Goal: Task Accomplishment & Management: Use online tool/utility

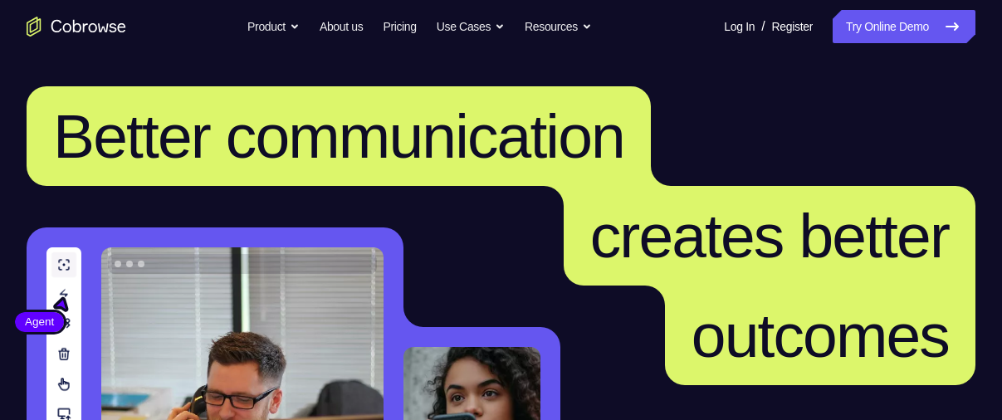
scroll to position [419, 0]
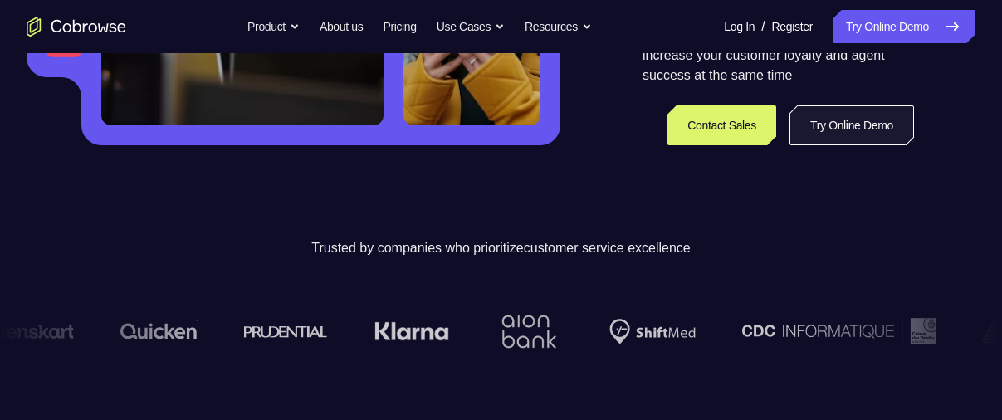
click at [864, 120] on link "Try Online Demo" at bounding box center [852, 125] width 125 height 40
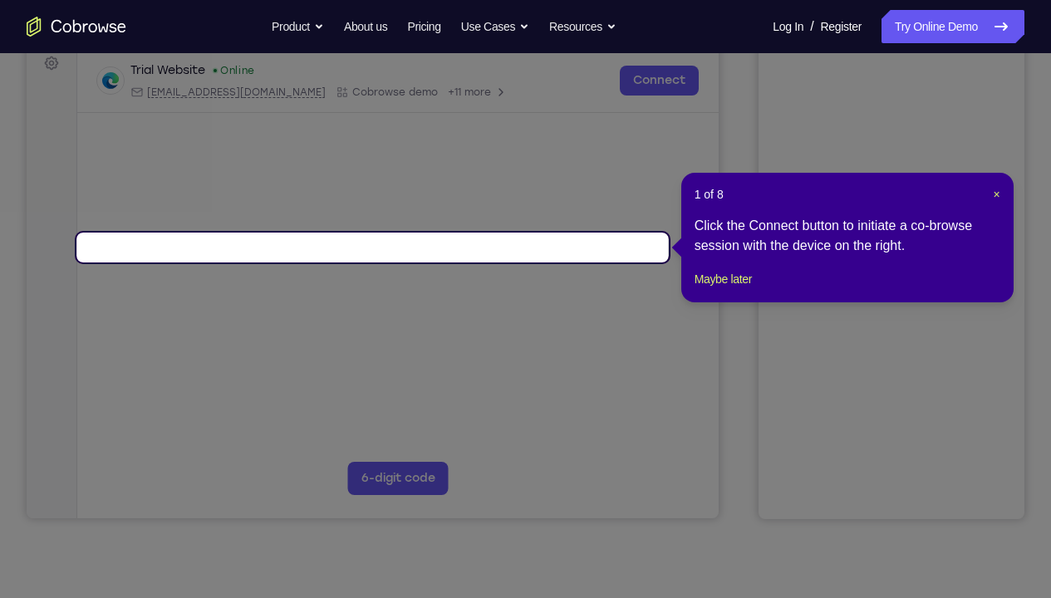
scroll to position [163, 0]
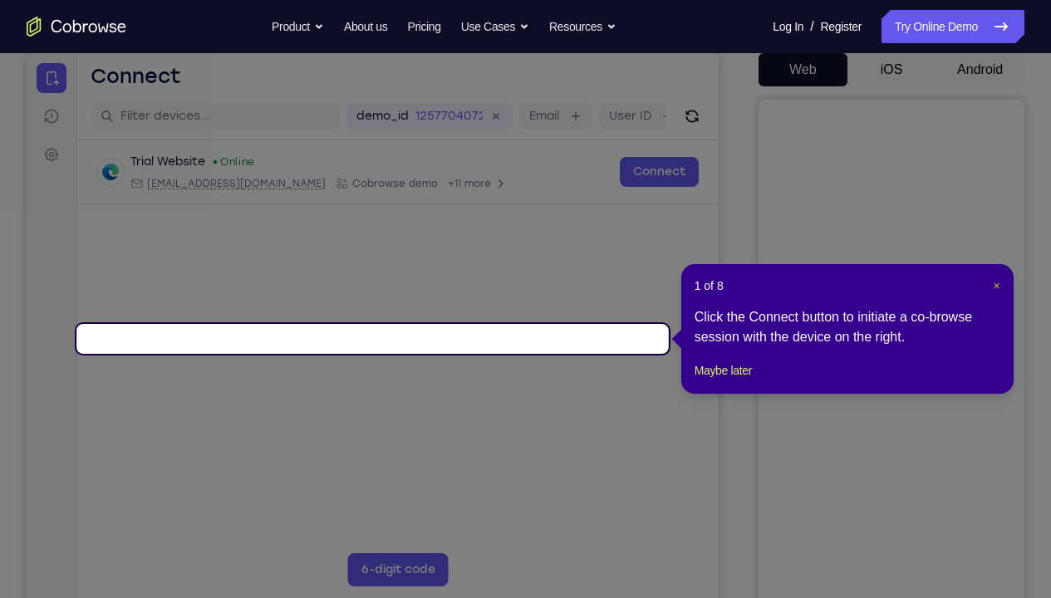
click at [998, 283] on span "×" at bounding box center [995, 285] width 7 height 13
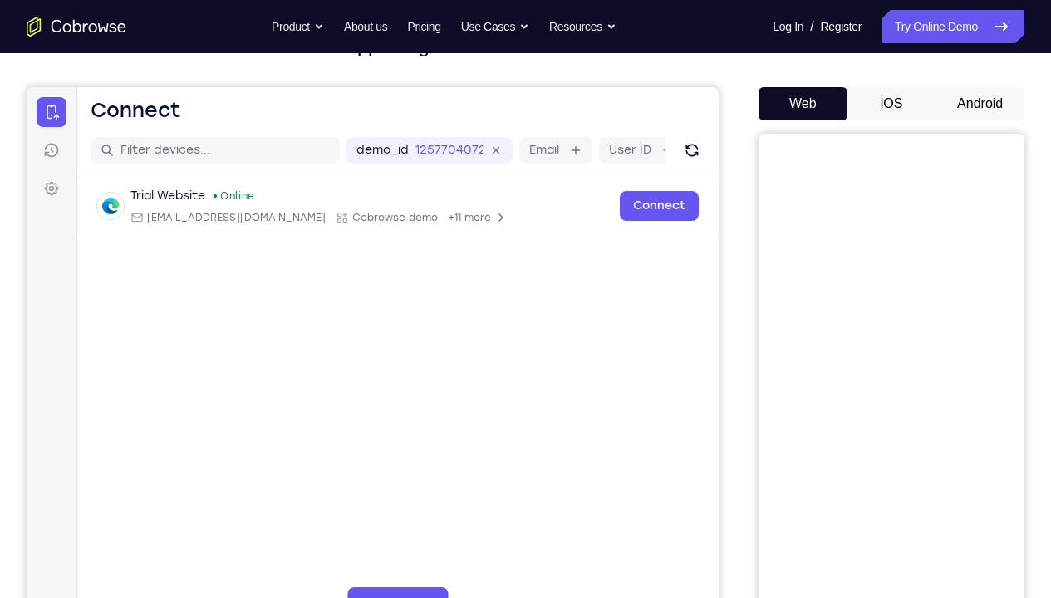
scroll to position [120, 0]
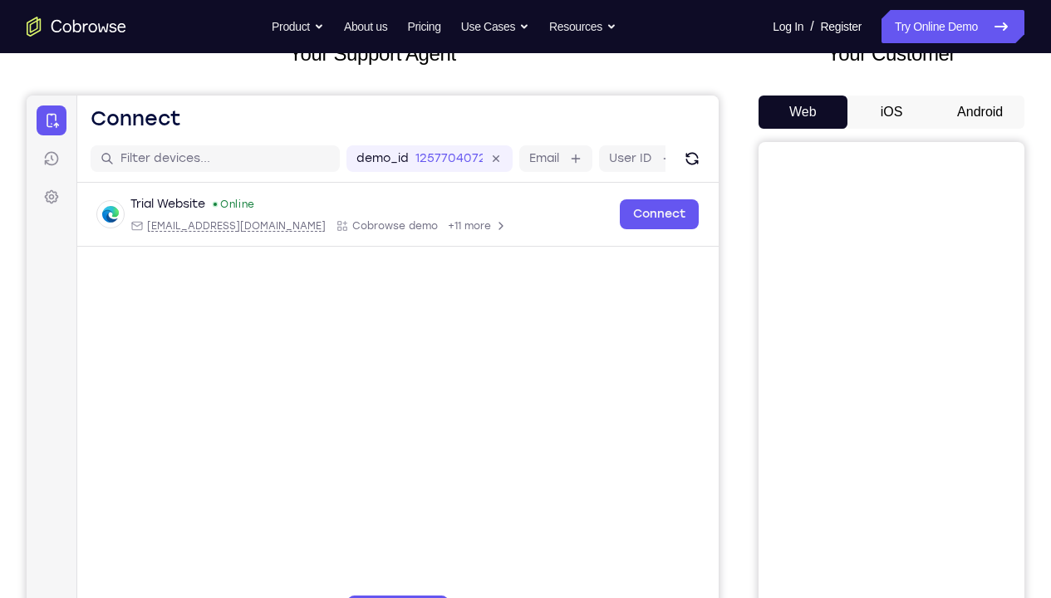
click at [847, 128] on button "iOS" at bounding box center [891, 112] width 89 height 33
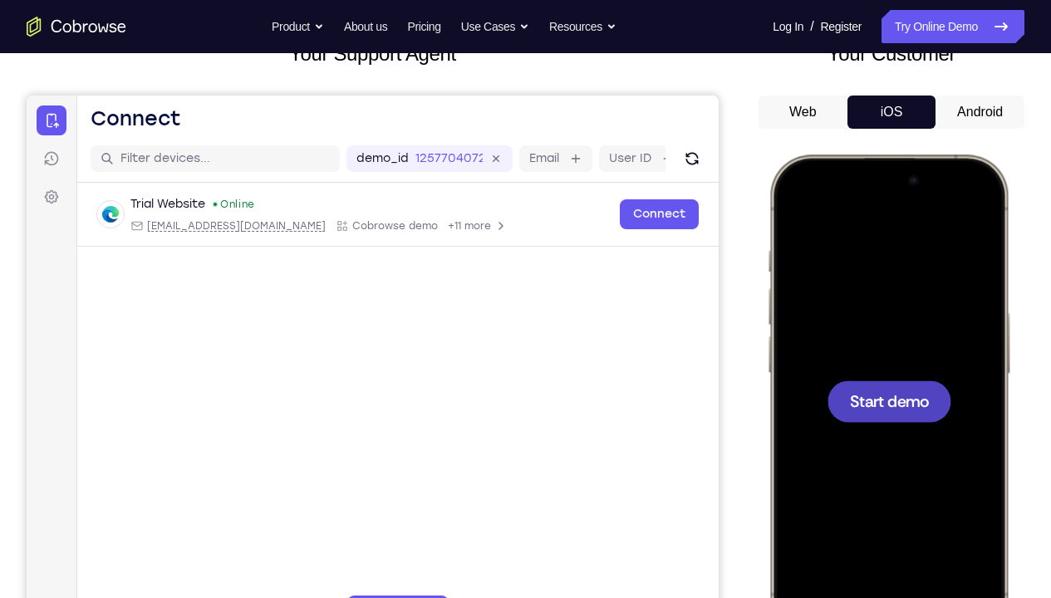
scroll to position [0, 0]
click at [864, 389] on div at bounding box center [889, 401] width 124 height 42
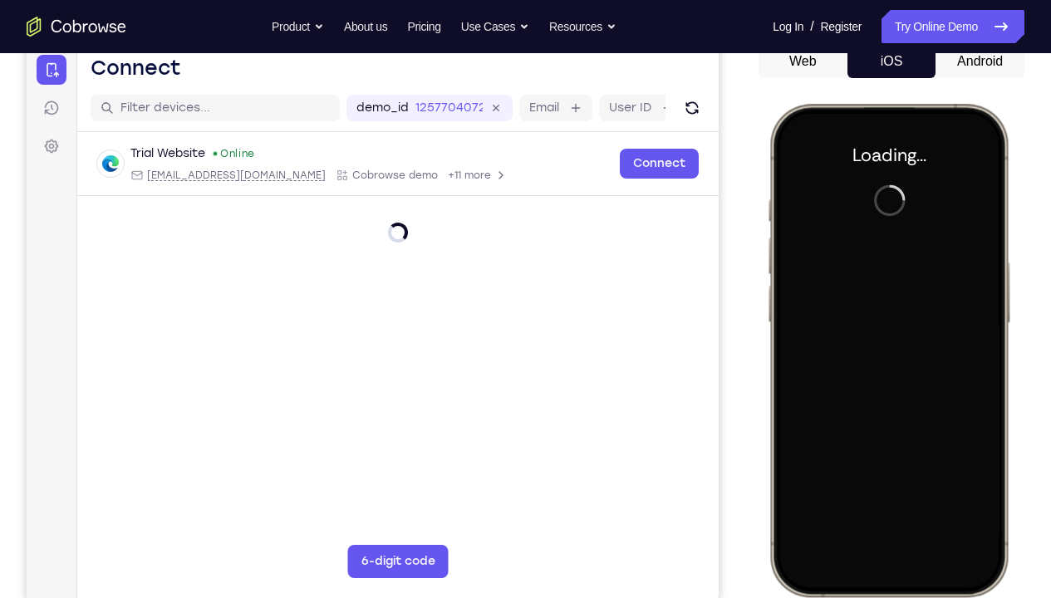
scroll to position [172, 0]
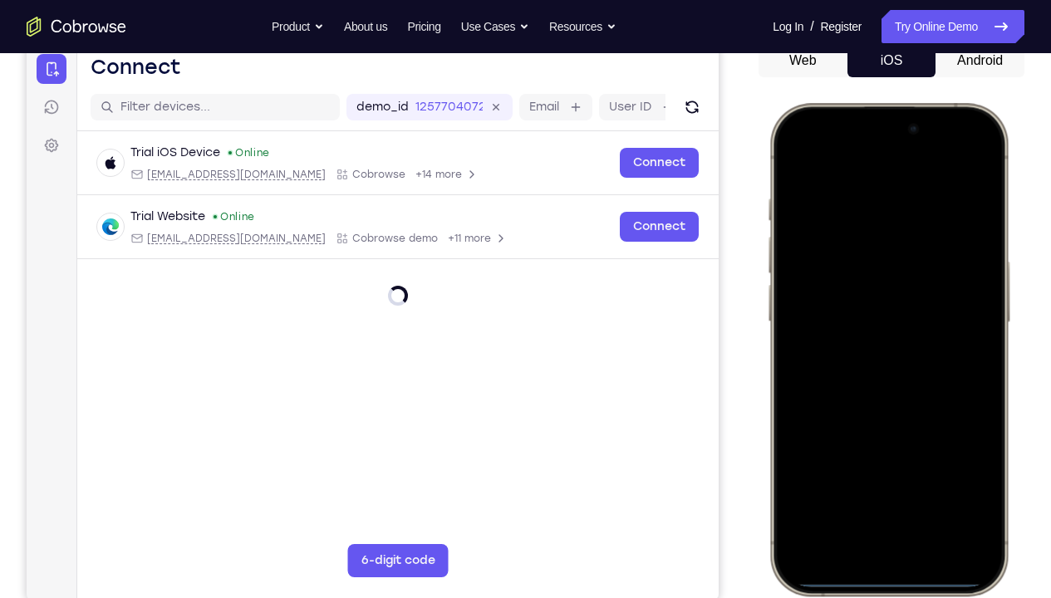
drag, startPoint x: 870, startPoint y: 575, endPoint x: 852, endPoint y: 448, distance: 128.4
click at [852, 419] on div at bounding box center [888, 349] width 218 height 474
drag, startPoint x: 898, startPoint y: 161, endPoint x: 967, endPoint y: 366, distance: 216.4
click at [967, 366] on div at bounding box center [888, 349] width 218 height 474
click at [937, 66] on button "Android" at bounding box center [979, 60] width 89 height 33
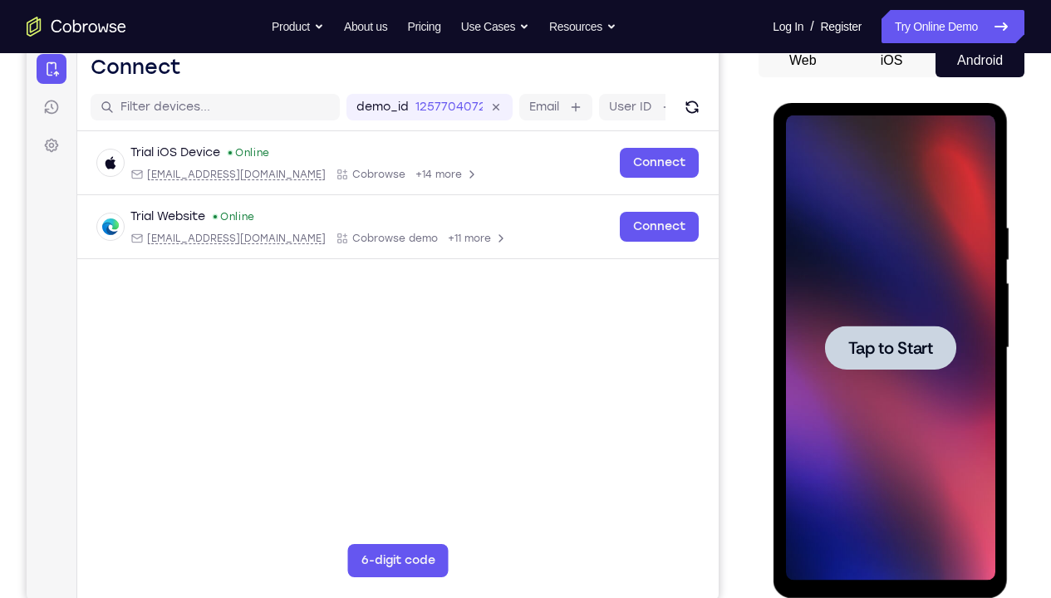
scroll to position [0, 0]
click at [908, 340] on span "Tap to Start" at bounding box center [889, 348] width 85 height 17
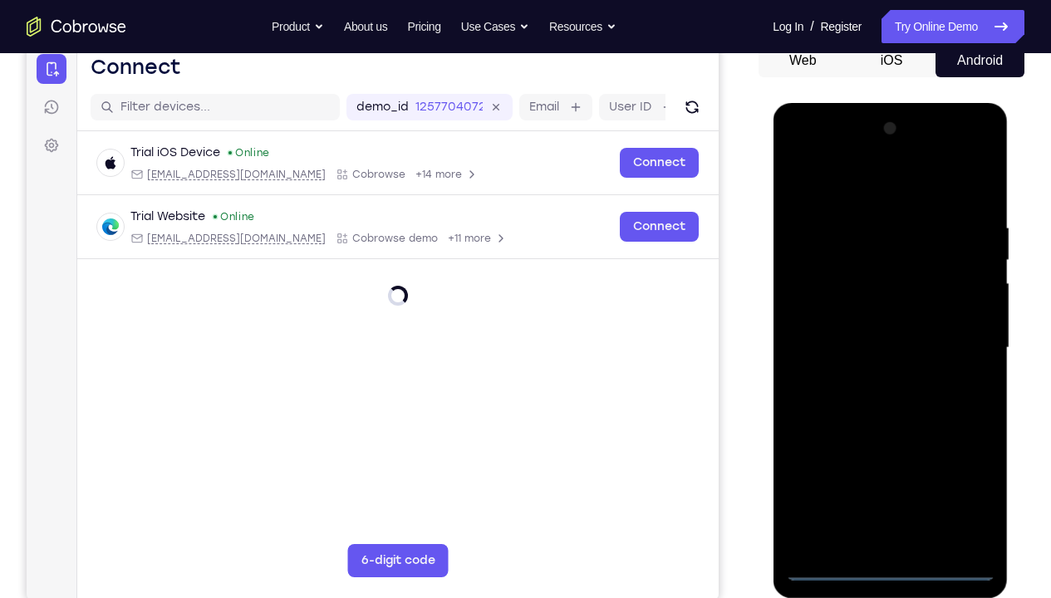
click at [881, 419] on div at bounding box center [889, 347] width 209 height 465
click at [967, 419] on div at bounding box center [889, 347] width 209 height 465
click at [858, 187] on div at bounding box center [889, 347] width 209 height 465
click at [816, 301] on div at bounding box center [889, 347] width 209 height 465
click at [830, 343] on div at bounding box center [889, 347] width 209 height 465
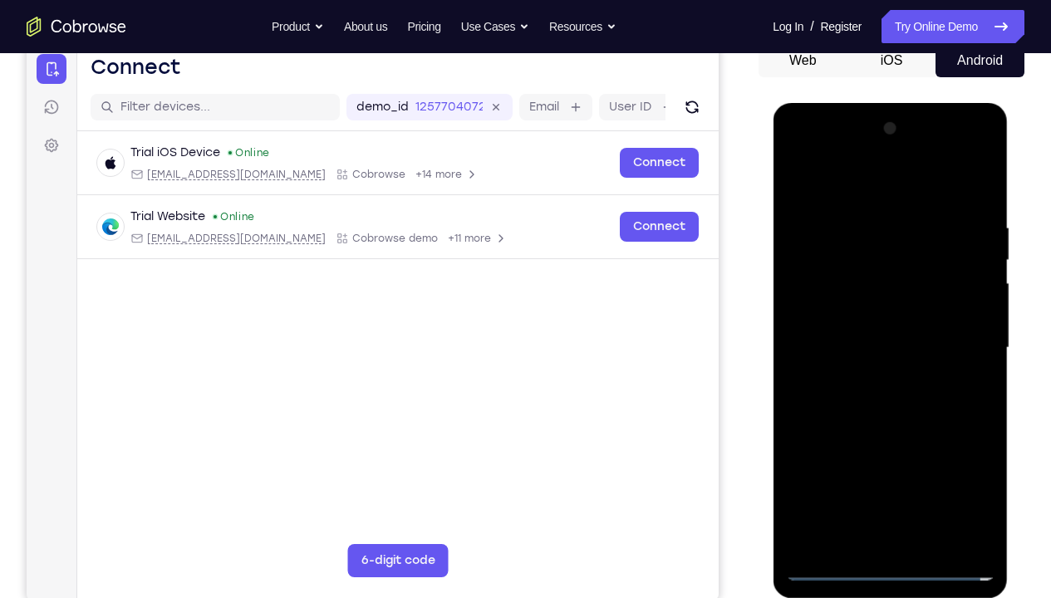
click at [842, 333] on div at bounding box center [889, 347] width 209 height 465
click at [847, 358] on div at bounding box center [889, 347] width 209 height 465
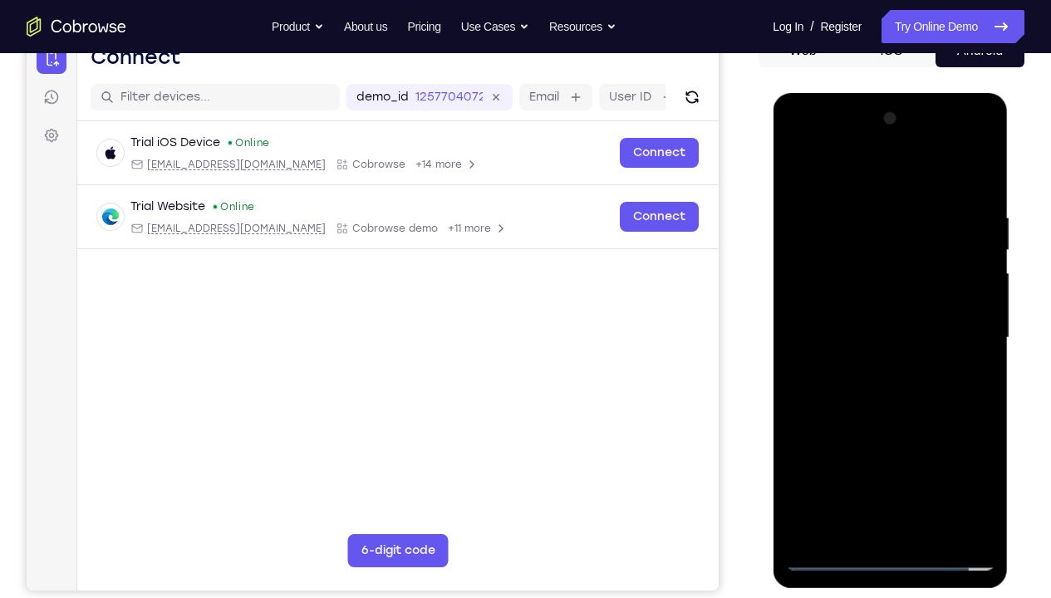
scroll to position [176, 0]
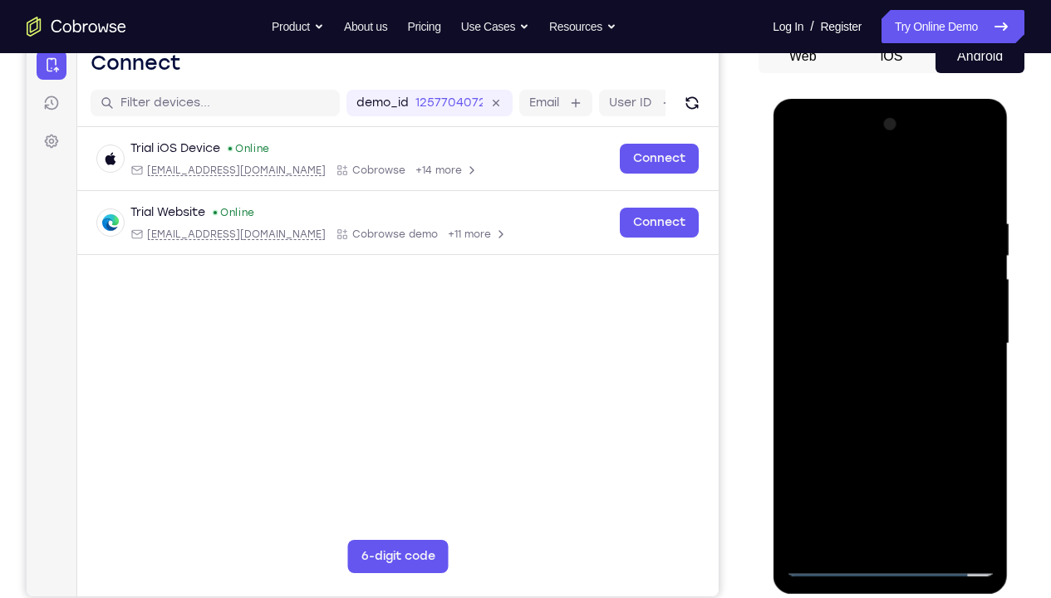
click at [900, 419] on div at bounding box center [889, 343] width 209 height 465
click at [904, 301] on div at bounding box center [889, 343] width 209 height 465
click at [967, 294] on div at bounding box center [889, 343] width 209 height 465
drag, startPoint x: 870, startPoint y: 179, endPoint x: 859, endPoint y: 98, distance: 81.4
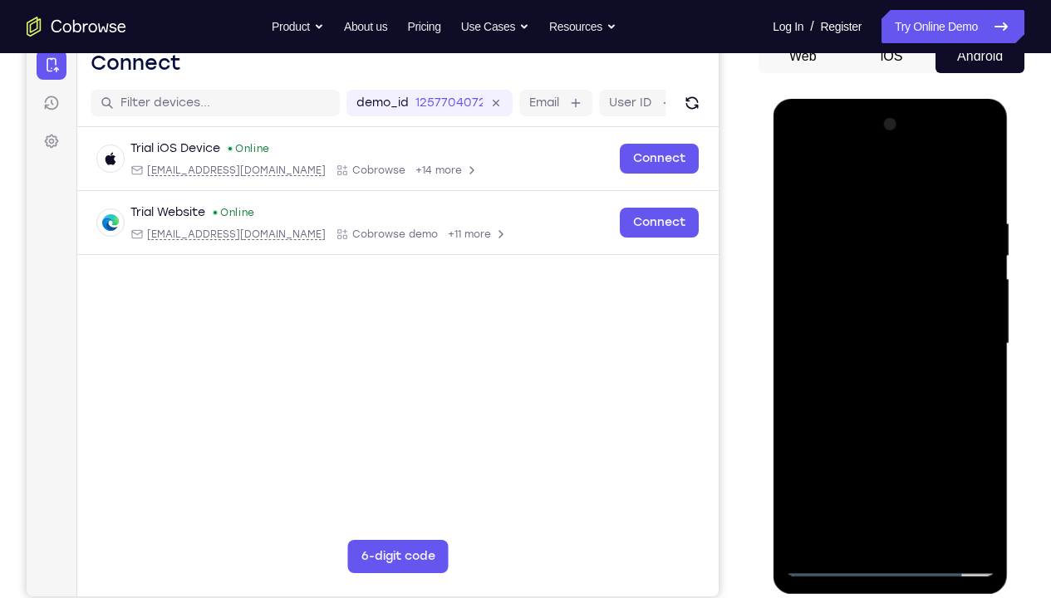
click at [859, 99] on html "Online web based iOS Simulators and Android Emulators. Run iPhone, iPad, Mobile…" at bounding box center [890, 348] width 237 height 498
click at [798, 183] on div at bounding box center [889, 343] width 209 height 465
click at [913, 419] on div at bounding box center [889, 343] width 209 height 465
click at [972, 299] on div at bounding box center [889, 343] width 209 height 465
drag, startPoint x: 899, startPoint y: 393, endPoint x: 964, endPoint y: 404, distance: 65.8
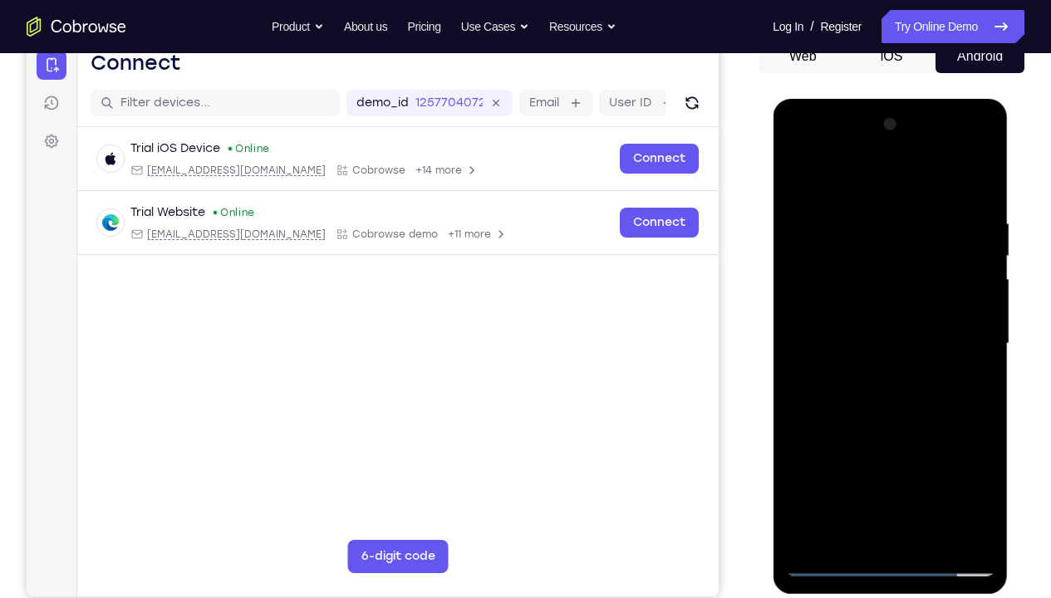
click at [964, 404] on div at bounding box center [889, 343] width 209 height 465
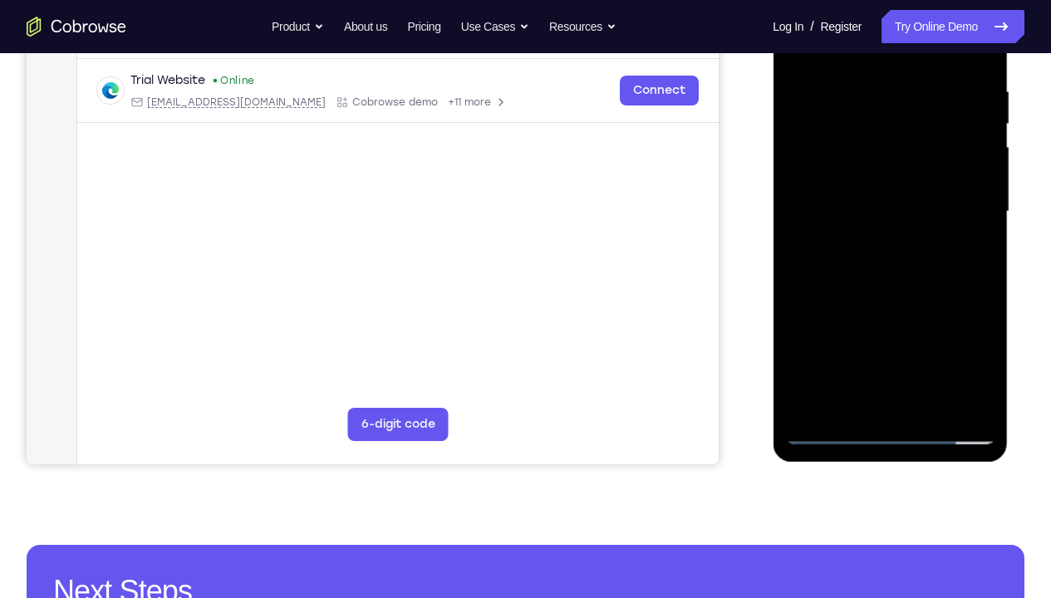
scroll to position [307, 0]
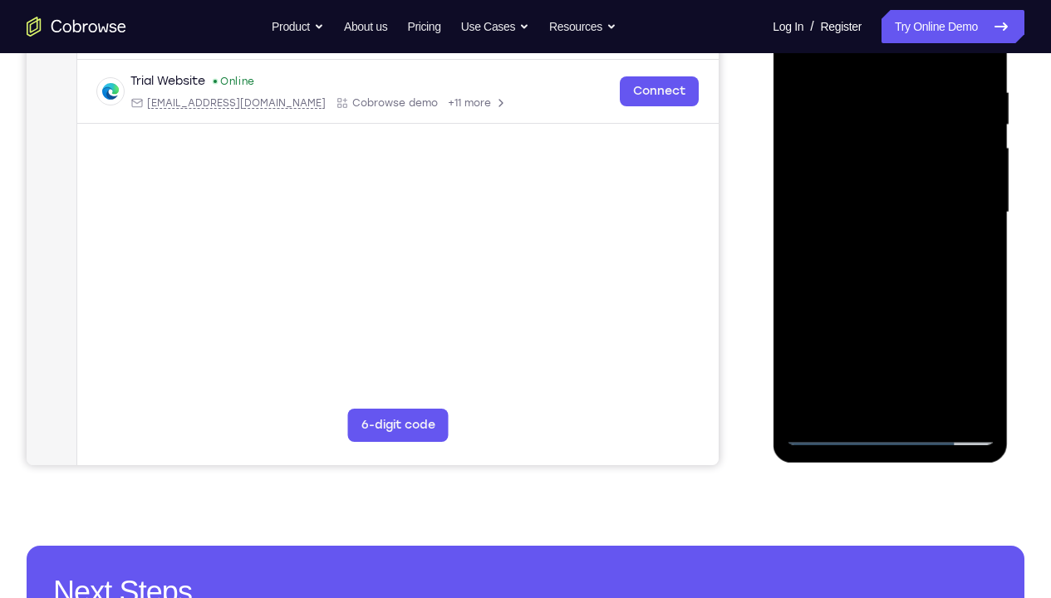
drag, startPoint x: 913, startPoint y: 308, endPoint x: 907, endPoint y: 203, distance: 104.8
click at [907, 203] on div at bounding box center [889, 212] width 209 height 465
click at [894, 399] on div at bounding box center [889, 212] width 209 height 465
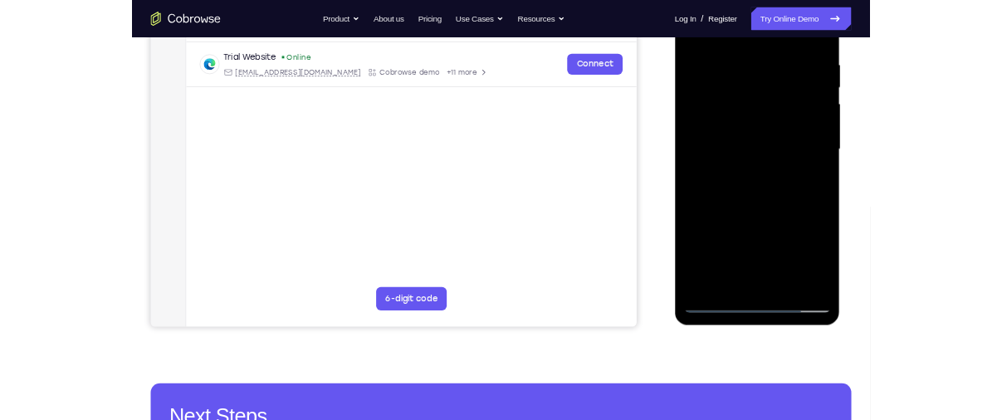
scroll to position [262, 0]
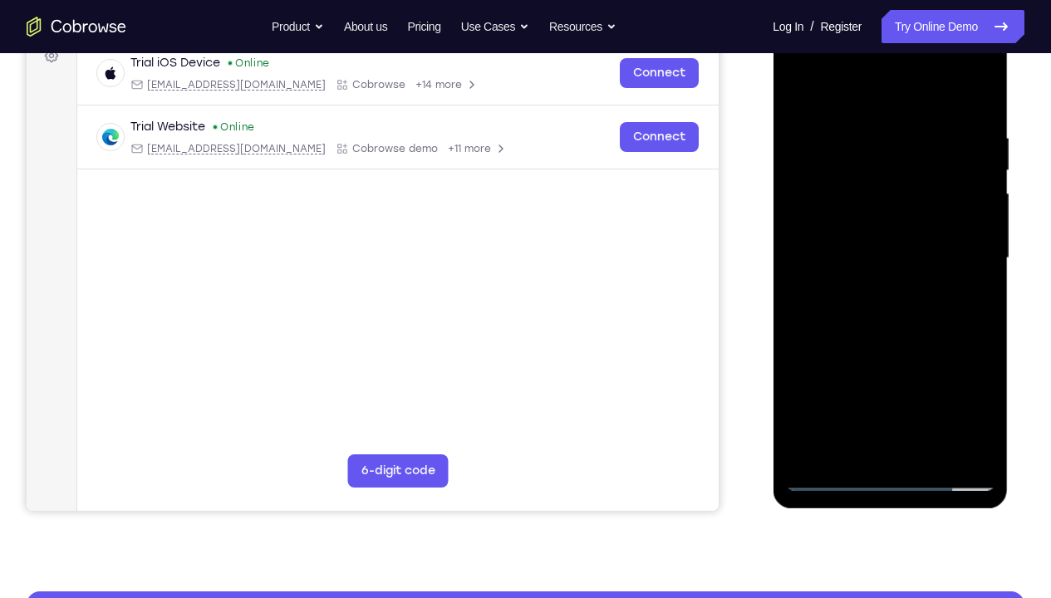
click at [856, 235] on div at bounding box center [889, 258] width 209 height 465
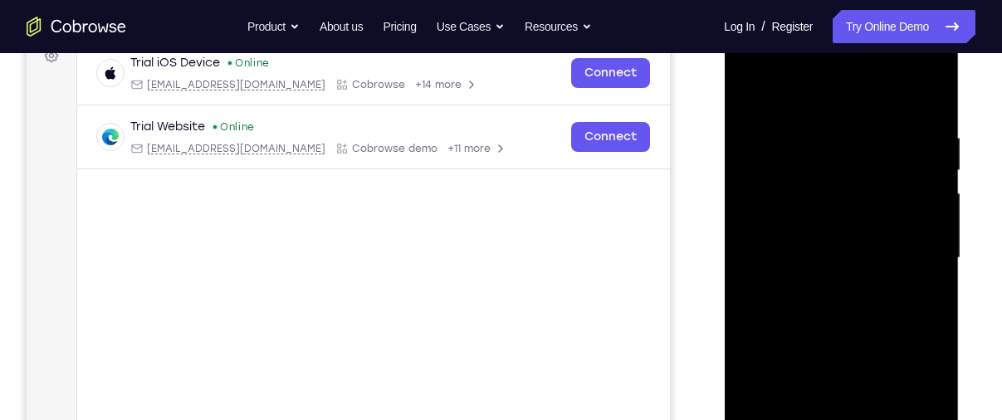
click at [805, 293] on div at bounding box center [841, 258] width 209 height 465
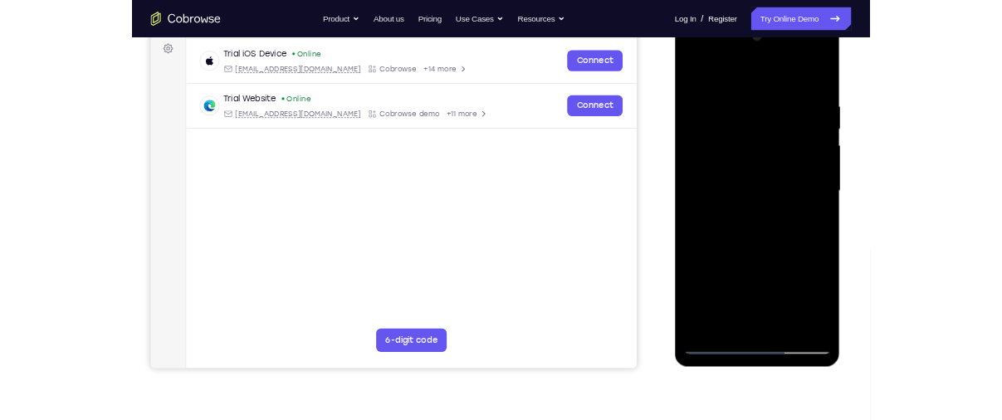
scroll to position [228, 0]
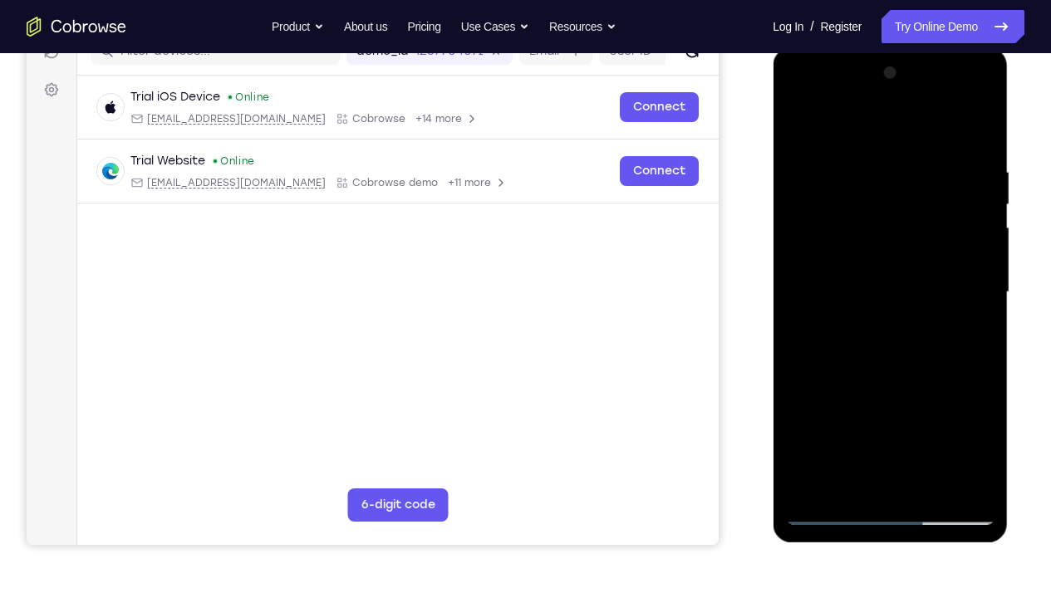
drag, startPoint x: 864, startPoint y: 380, endPoint x: 855, endPoint y: 233, distance: 146.4
click at [855, 233] on div at bounding box center [889, 292] width 209 height 465
drag, startPoint x: 874, startPoint y: 415, endPoint x: 903, endPoint y: 254, distance: 163.7
click at [903, 254] on div at bounding box center [889, 292] width 209 height 465
drag, startPoint x: 899, startPoint y: 193, endPoint x: 893, endPoint y: 262, distance: 69.2
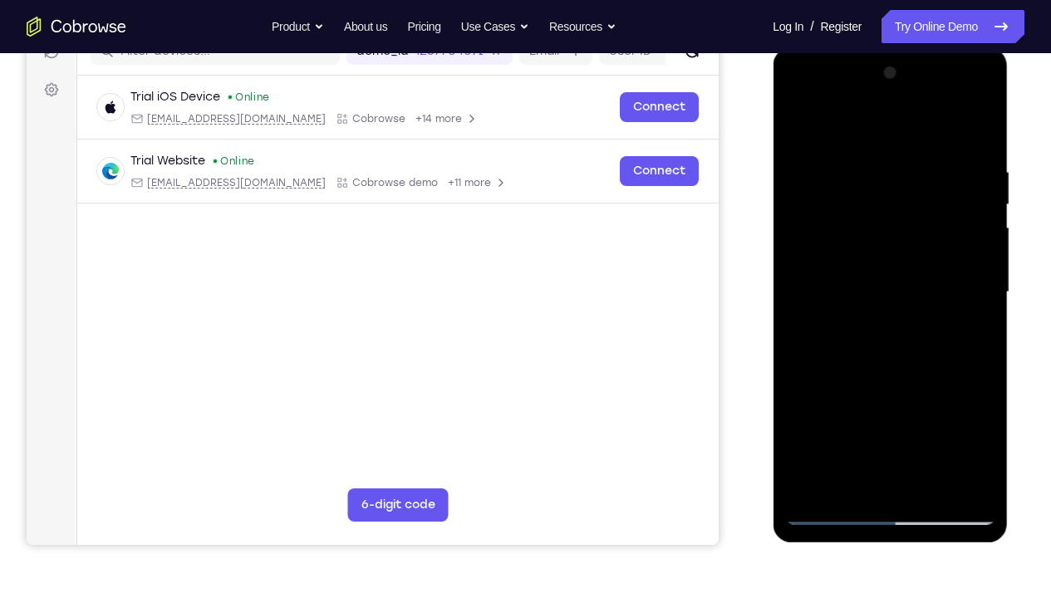
click at [893, 262] on div at bounding box center [889, 292] width 209 height 465
drag, startPoint x: 893, startPoint y: 262, endPoint x: 873, endPoint y: 85, distance: 178.8
click at [873, 85] on div at bounding box center [889, 292] width 209 height 465
drag, startPoint x: 909, startPoint y: 411, endPoint x: 974, endPoint y: 128, distance: 290.5
click at [974, 128] on div at bounding box center [889, 292] width 209 height 465
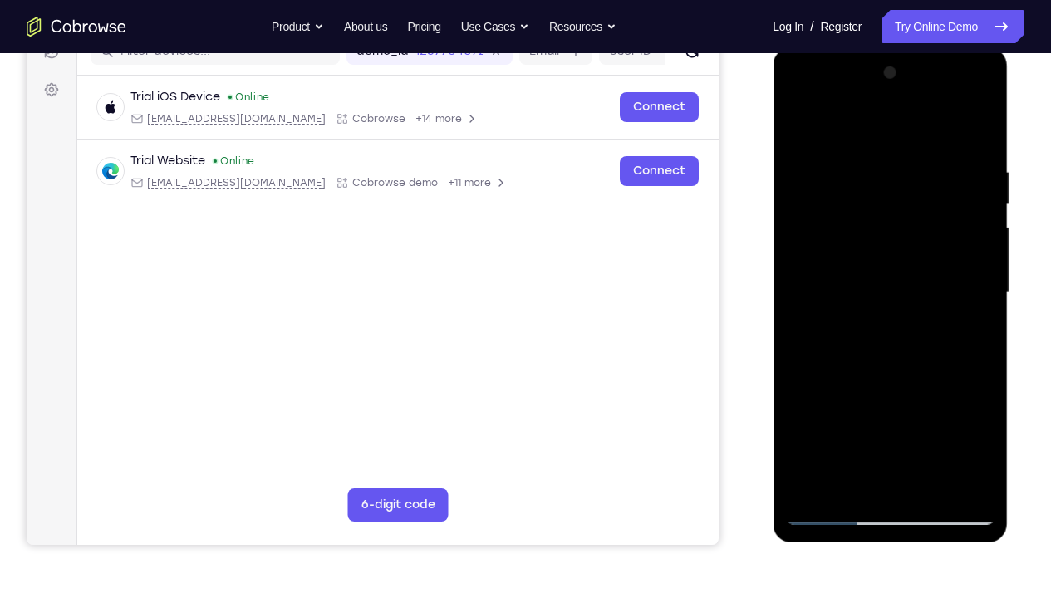
drag, startPoint x: 868, startPoint y: 414, endPoint x: 899, endPoint y: 111, distance: 303.9
click at [899, 111] on div at bounding box center [889, 292] width 209 height 465
drag, startPoint x: 896, startPoint y: 401, endPoint x: 889, endPoint y: 125, distance: 276.6
click at [889, 125] on div at bounding box center [889, 292] width 209 height 465
drag, startPoint x: 898, startPoint y: 408, endPoint x: 924, endPoint y: 166, distance: 243.1
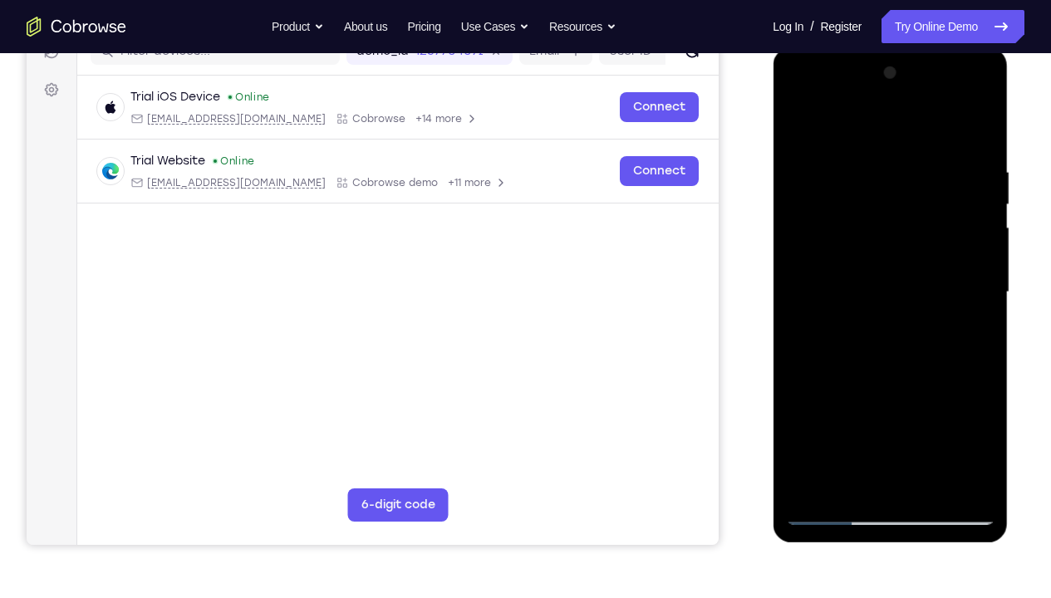
click at [924, 166] on div at bounding box center [889, 292] width 209 height 465
drag, startPoint x: 919, startPoint y: 421, endPoint x: 938, endPoint y: 150, distance: 271.3
click at [938, 150] on div at bounding box center [889, 292] width 209 height 465
drag, startPoint x: 910, startPoint y: 425, endPoint x: 928, endPoint y: 144, distance: 281.2
click at [928, 144] on div at bounding box center [889, 292] width 209 height 465
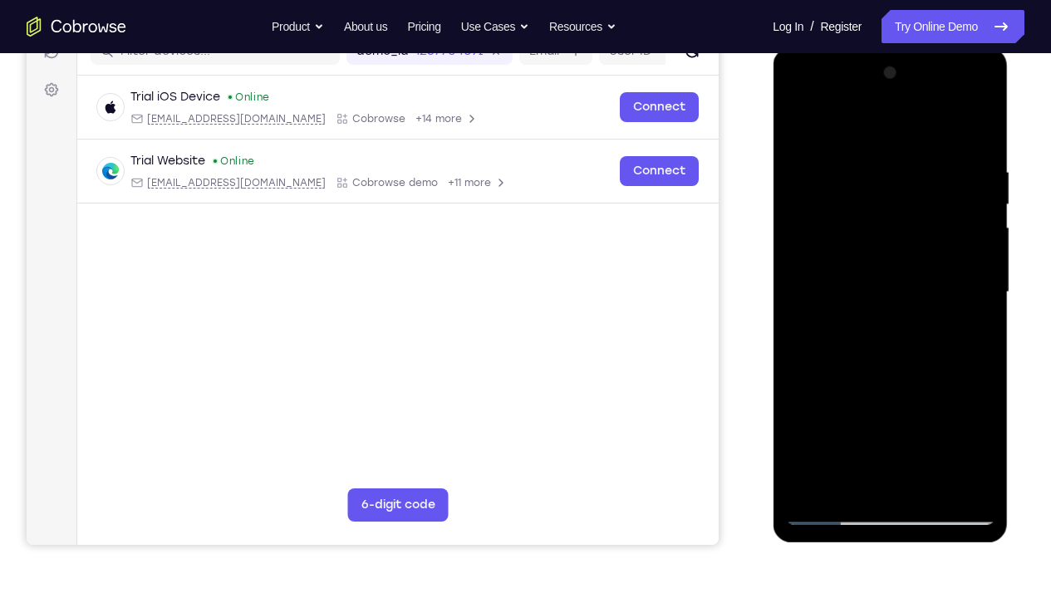
drag, startPoint x: 912, startPoint y: 442, endPoint x: 914, endPoint y: 153, distance: 289.0
click at [914, 153] on div at bounding box center [889, 292] width 209 height 465
drag, startPoint x: 909, startPoint y: 448, endPoint x: 927, endPoint y: 154, distance: 294.5
click at [927, 154] on div at bounding box center [889, 292] width 209 height 465
drag, startPoint x: 900, startPoint y: 437, endPoint x: 918, endPoint y: 160, distance: 277.1
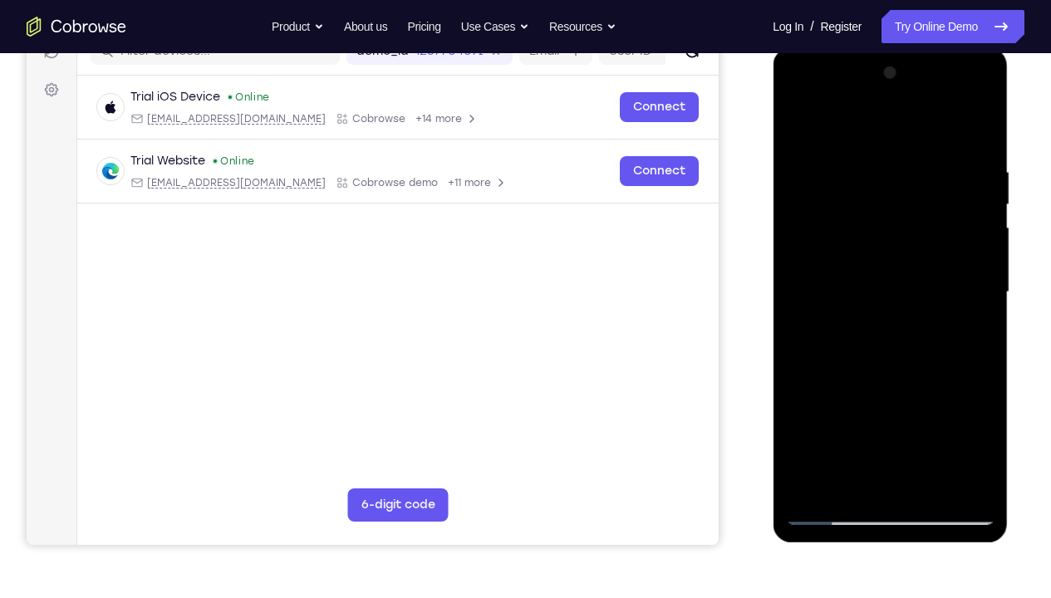
click at [918, 160] on div at bounding box center [889, 292] width 209 height 465
drag, startPoint x: 879, startPoint y: 419, endPoint x: 914, endPoint y: 88, distance: 332.3
click at [914, 88] on div at bounding box center [889, 292] width 209 height 465
drag, startPoint x: 920, startPoint y: 408, endPoint x: 934, endPoint y: 153, distance: 255.3
click at [934, 153] on div at bounding box center [889, 292] width 209 height 465
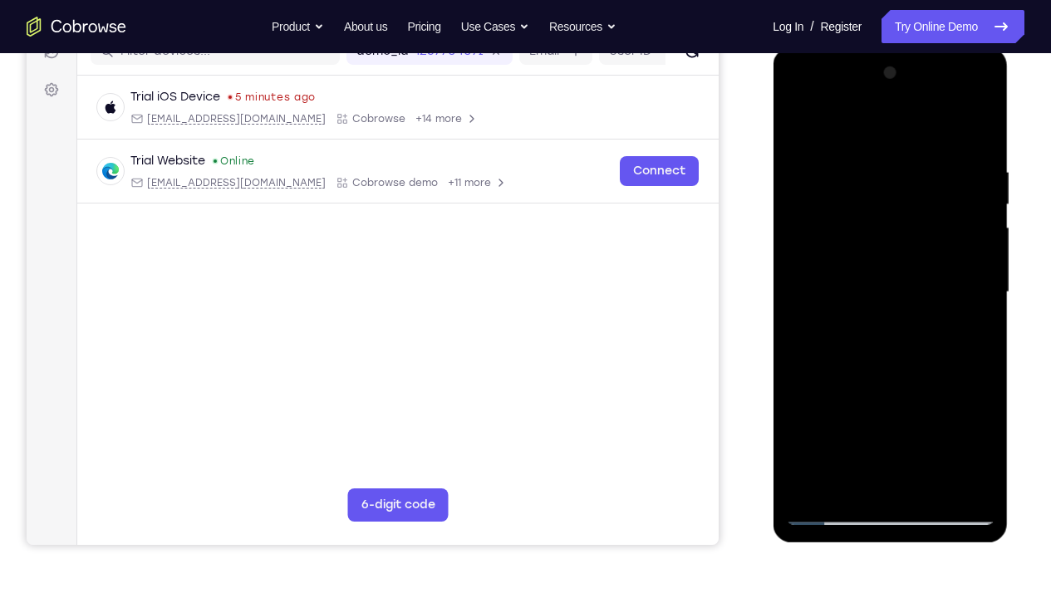
click at [966, 260] on div at bounding box center [889, 292] width 209 height 465
drag, startPoint x: 925, startPoint y: 374, endPoint x: 928, endPoint y: 95, distance: 279.0
click at [928, 95] on div at bounding box center [889, 292] width 209 height 465
drag, startPoint x: 930, startPoint y: 415, endPoint x: 975, endPoint y: 118, distance: 300.7
click at [975, 118] on div at bounding box center [889, 292] width 209 height 465
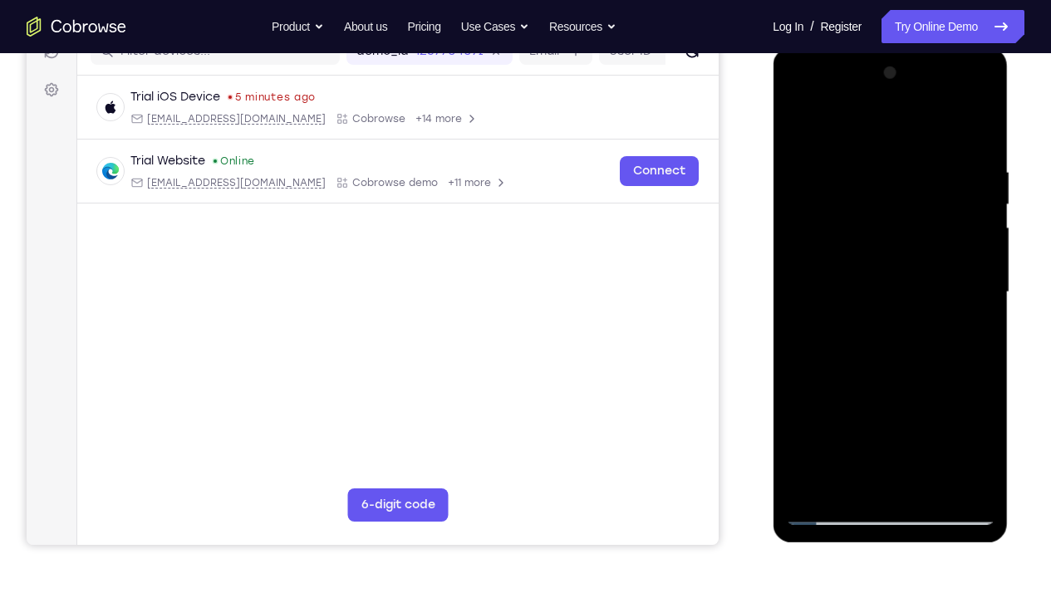
drag, startPoint x: 946, startPoint y: 362, endPoint x: 963, endPoint y: 86, distance: 276.3
click at [963, 86] on div at bounding box center [889, 292] width 209 height 465
drag, startPoint x: 936, startPoint y: 365, endPoint x: 928, endPoint y: 149, distance: 216.9
click at [928, 149] on div at bounding box center [889, 292] width 209 height 465
drag, startPoint x: 875, startPoint y: 462, endPoint x: 966, endPoint y: 93, distance: 379.7
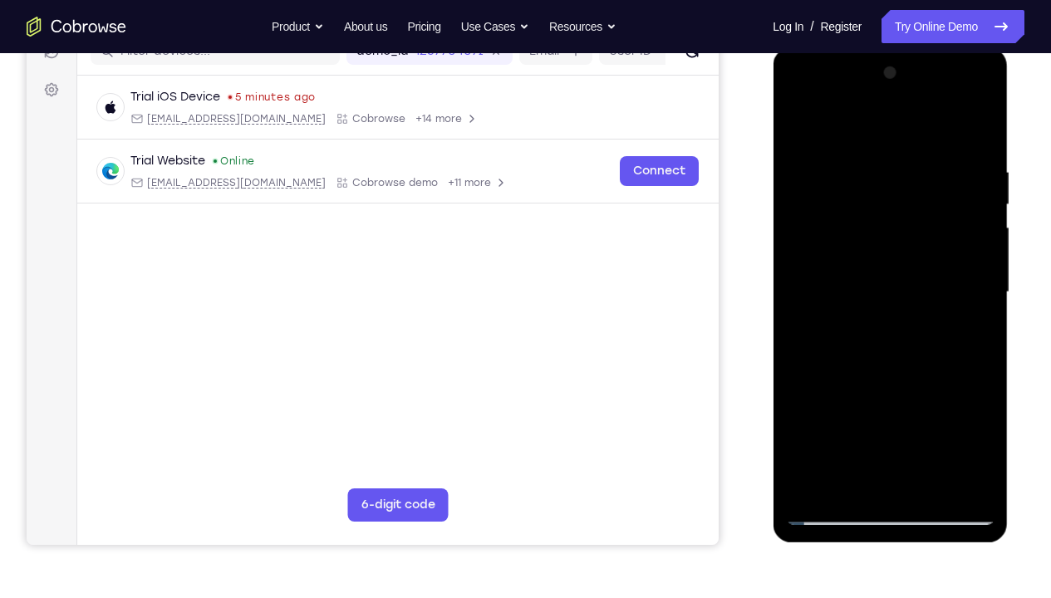
click at [966, 93] on div at bounding box center [889, 292] width 209 height 465
drag, startPoint x: 880, startPoint y: 464, endPoint x: 904, endPoint y: 263, distance: 202.3
click at [904, 263] on div at bounding box center [889, 292] width 209 height 465
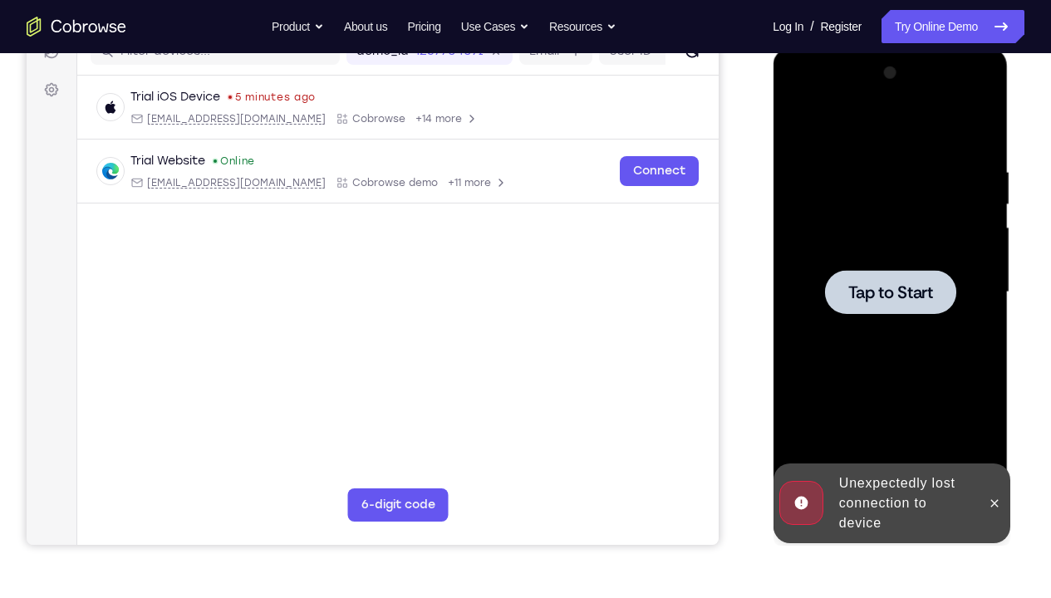
drag, startPoint x: 855, startPoint y: 382, endPoint x: 878, endPoint y: 160, distance: 222.9
click at [878, 160] on div at bounding box center [889, 292] width 209 height 465
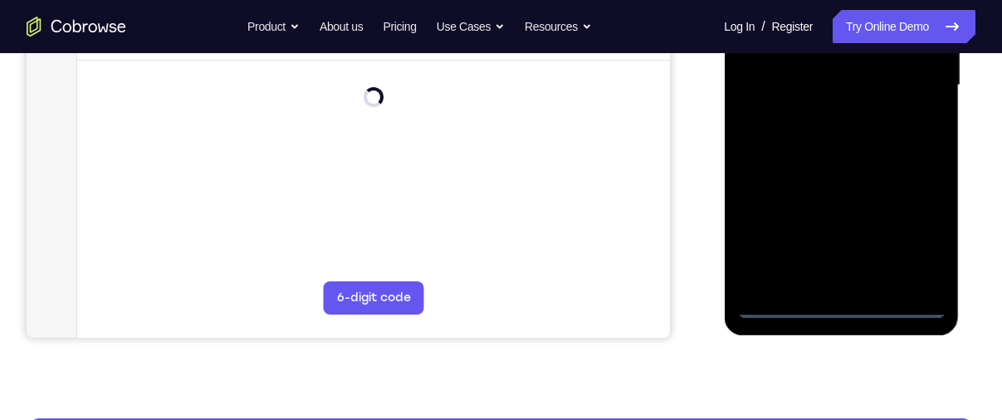
scroll to position [438, 0]
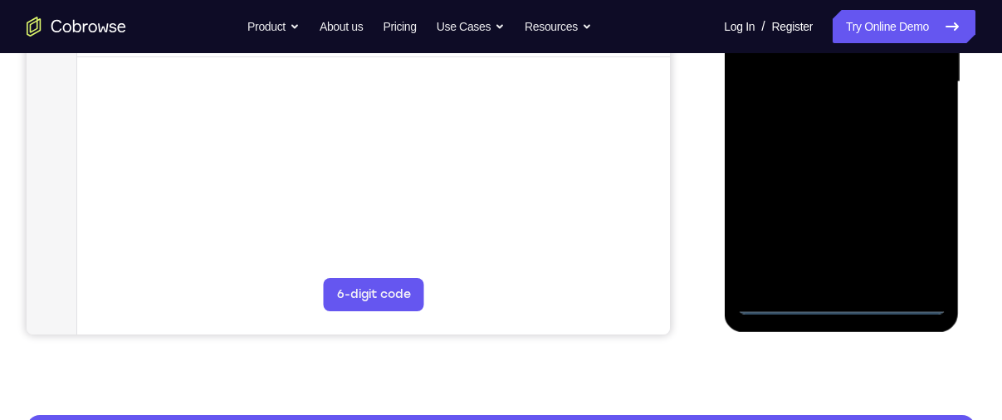
click at [843, 295] on div at bounding box center [841, 82] width 209 height 465
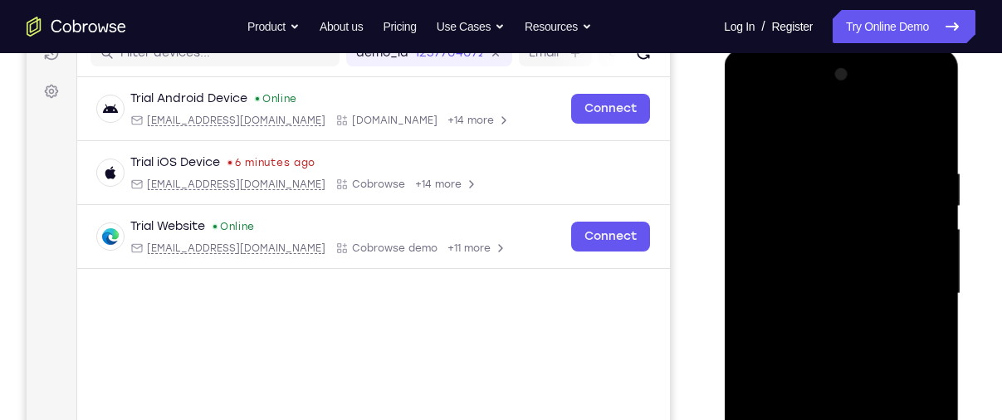
scroll to position [397, 0]
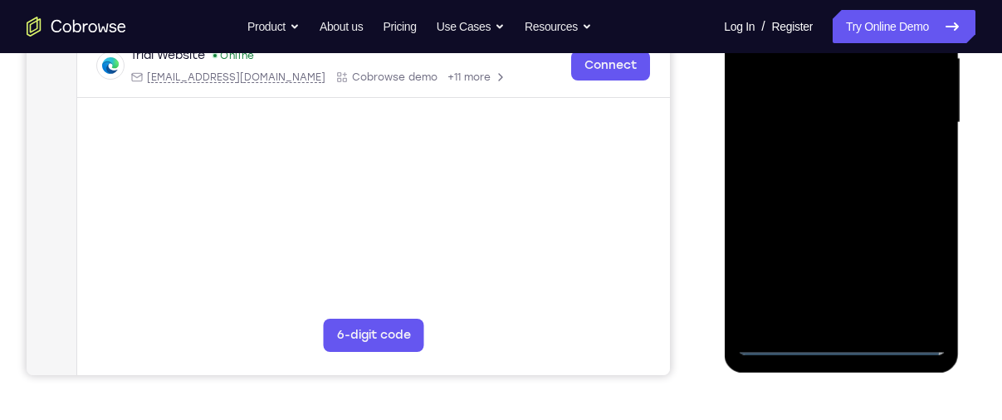
click at [837, 346] on div at bounding box center [841, 122] width 209 height 465
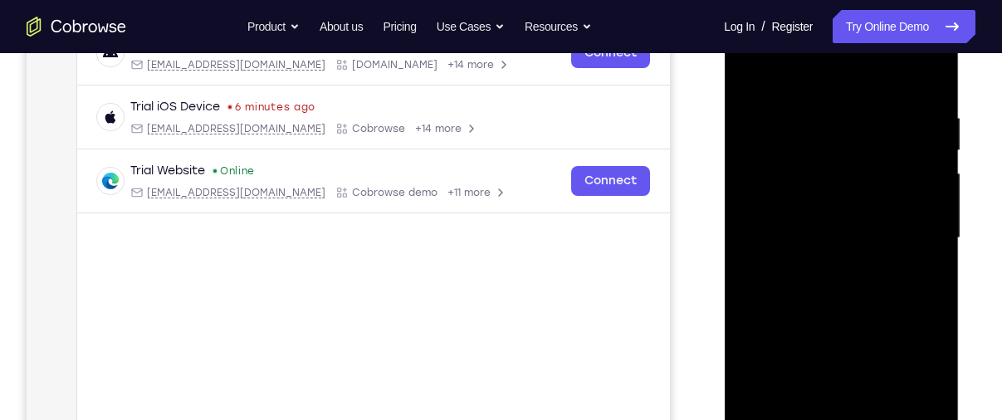
scroll to position [281, 0]
